Goal: Information Seeking & Learning: Learn about a topic

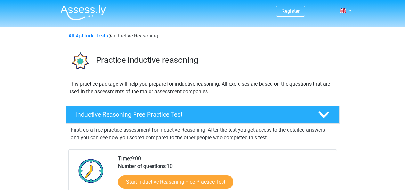
scroll to position [82, 0]
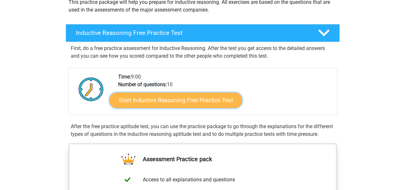
click at [186, 98] on link "Start Inductive Reasoning Free Practice Test" at bounding box center [175, 99] width 133 height 15
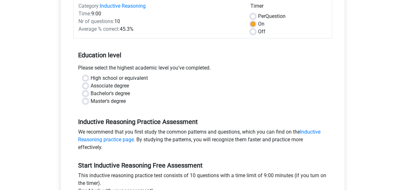
scroll to position [86, 0]
click at [91, 78] on label "High school or equivalent" at bounding box center [119, 79] width 57 height 8
click at [87, 78] on input "High school or equivalent" at bounding box center [85, 78] width 5 height 6
radio input "true"
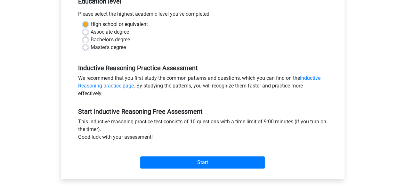
scroll to position [142, 0]
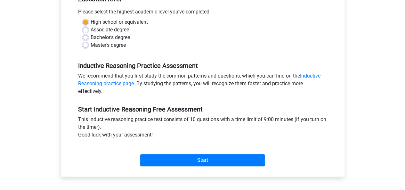
click at [91, 36] on label "Bachelor's degree" at bounding box center [110, 38] width 39 height 8
click at [85, 36] on input "Bachelor's degree" at bounding box center [85, 37] width 5 height 6
radio input "true"
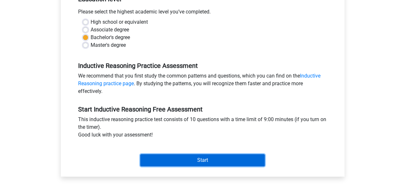
click at [195, 160] on input "Start" at bounding box center [202, 160] width 125 height 12
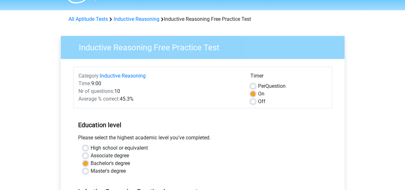
scroll to position [19, 0]
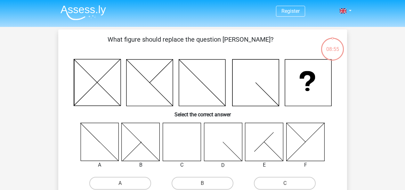
scroll to position [33, 0]
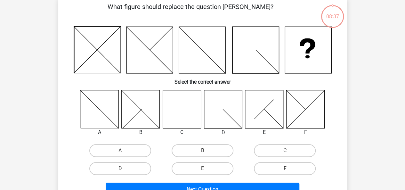
click at [181, 108] on icon at bounding box center [182, 109] width 38 height 38
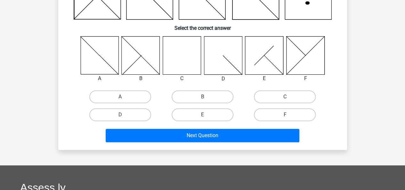
scroll to position [87, 0]
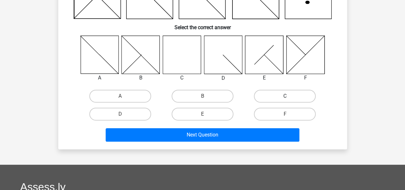
click at [279, 98] on label "C" at bounding box center [285, 96] width 62 height 13
click at [285, 98] on input "C" at bounding box center [287, 98] width 4 height 4
radio input "true"
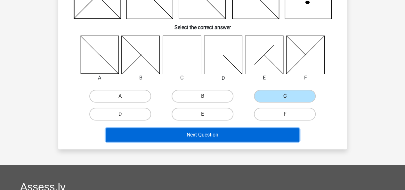
click at [218, 132] on button "Next Question" at bounding box center [203, 134] width 194 height 13
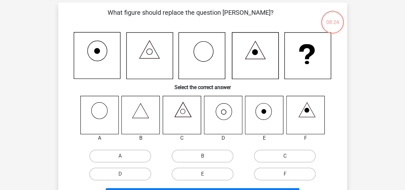
scroll to position [29, 0]
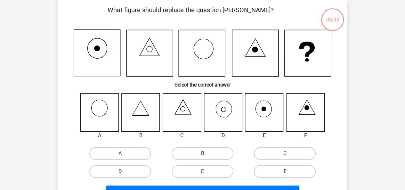
click at [142, 171] on label "D" at bounding box center [120, 171] width 62 height 13
click at [124, 171] on input "D" at bounding box center [122, 173] width 4 height 4
radio input "true"
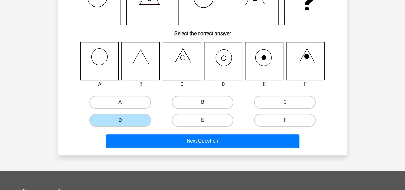
scroll to position [83, 0]
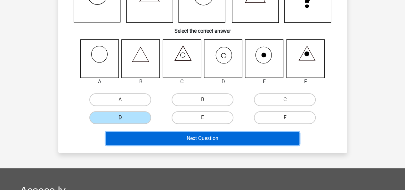
click at [189, 137] on button "Next Question" at bounding box center [203, 138] width 194 height 13
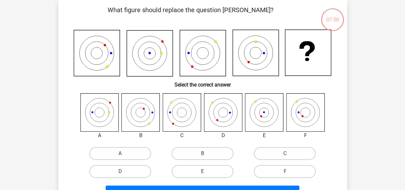
scroll to position [33, 0]
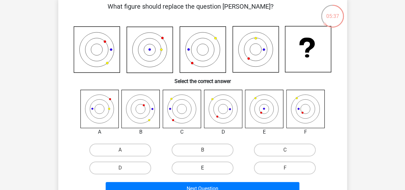
click at [193, 165] on label "E" at bounding box center [203, 167] width 62 height 13
click at [202, 168] on input "E" at bounding box center [204, 170] width 4 height 4
radio input "true"
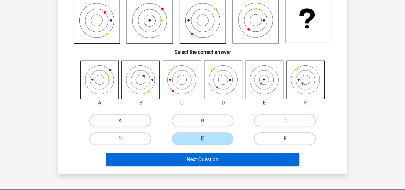
scroll to position [62, 0]
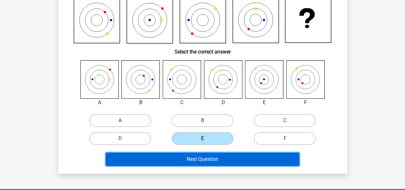
click at [198, 164] on button "Next Question" at bounding box center [203, 158] width 194 height 13
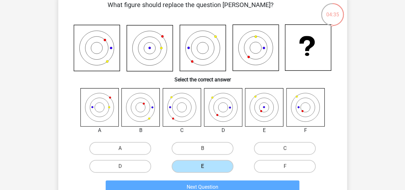
scroll to position [34, 0]
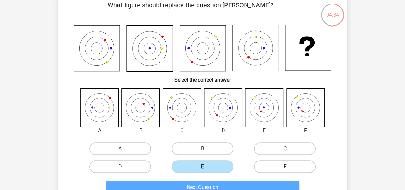
click at [217, 162] on label "E" at bounding box center [203, 166] width 62 height 13
click at [207, 166] on input "E" at bounding box center [204, 168] width 4 height 4
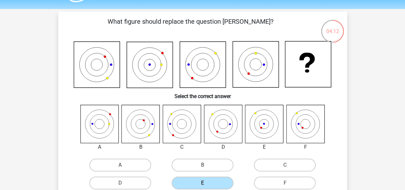
scroll to position [18, 0]
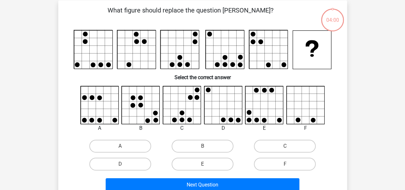
scroll to position [29, 0]
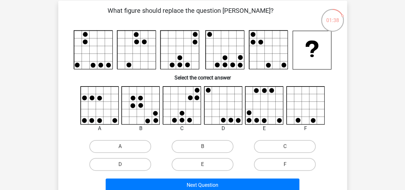
click at [230, 113] on icon at bounding box center [223, 105] width 38 height 38
click at [134, 162] on label "D" at bounding box center [120, 164] width 62 height 13
click at [124, 164] on input "D" at bounding box center [122, 166] width 4 height 4
radio input "true"
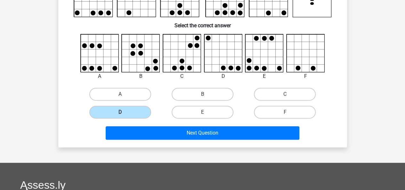
scroll to position [82, 0]
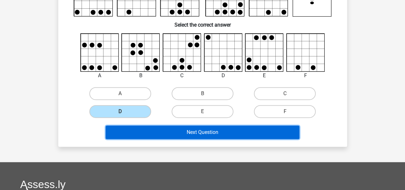
click at [175, 135] on button "Next Question" at bounding box center [203, 132] width 194 height 13
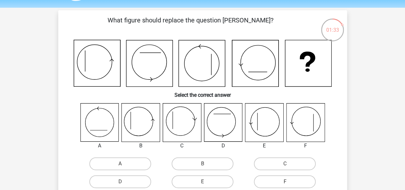
scroll to position [20, 0]
click at [194, 170] on div "B" at bounding box center [202, 163] width 82 height 18
click at [197, 168] on label "B" at bounding box center [203, 163] width 62 height 13
click at [202, 167] on input "B" at bounding box center [204, 165] width 4 height 4
radio input "true"
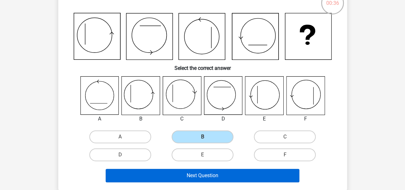
scroll to position [46, 0]
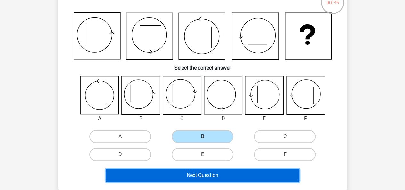
click at [217, 176] on button "Next Question" at bounding box center [203, 174] width 194 height 13
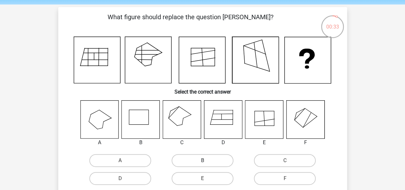
scroll to position [22, 0]
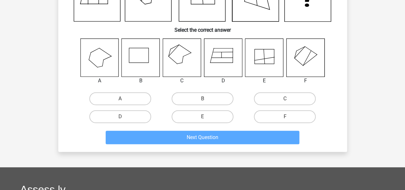
scroll to position [85, 0]
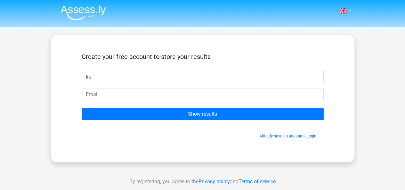
type input "kk"
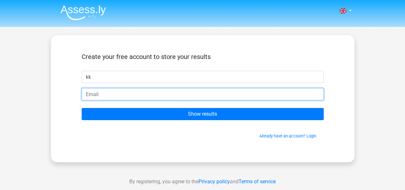
click at [208, 92] on input "email" at bounding box center [203, 94] width 242 height 12
type input "[EMAIL_ADDRESS][DOMAIN_NAME]"
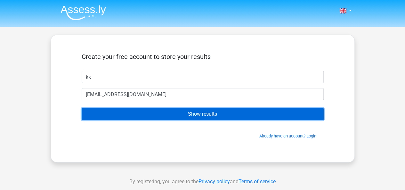
click at [206, 110] on input "Show results" at bounding box center [203, 114] width 242 height 12
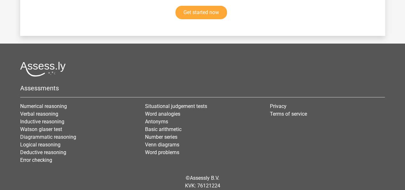
scroll to position [1170, 0]
